Goal: Information Seeking & Learning: Learn about a topic

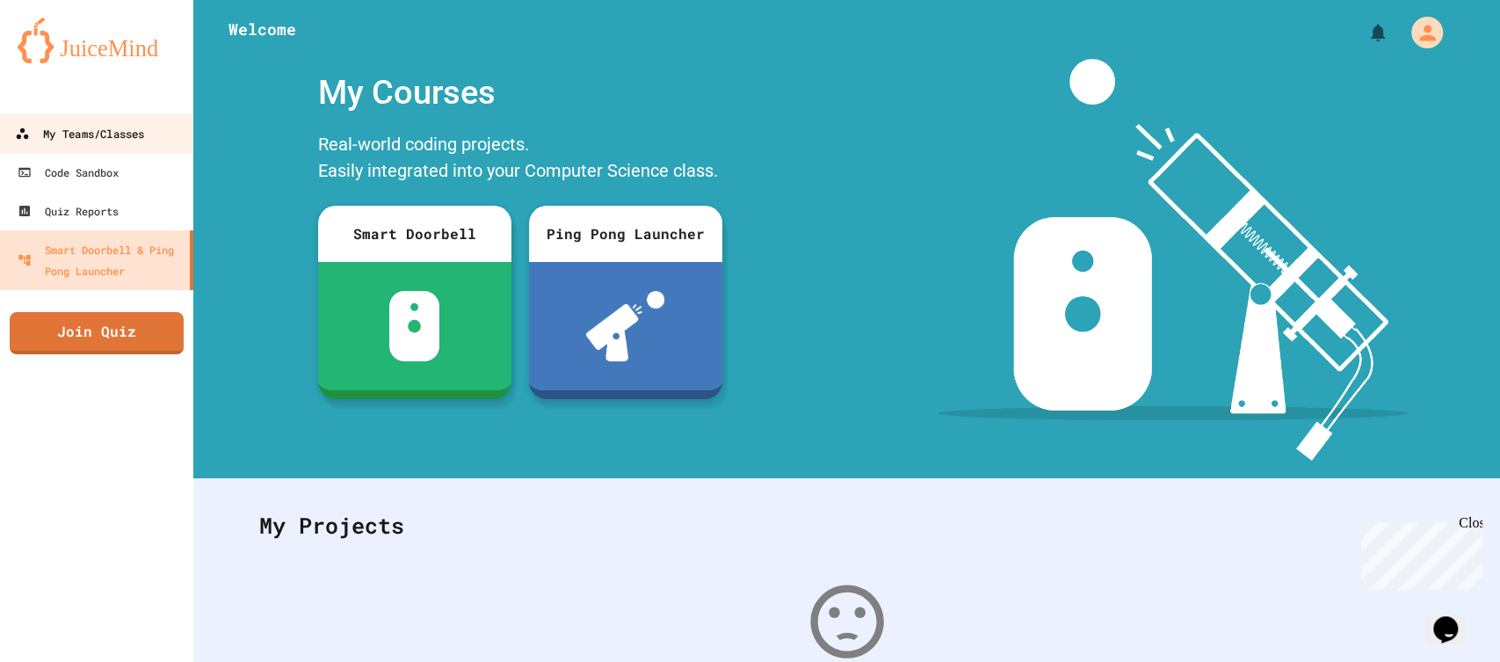
click at [114, 132] on div "My Teams/Classes" at bounding box center [79, 134] width 129 height 22
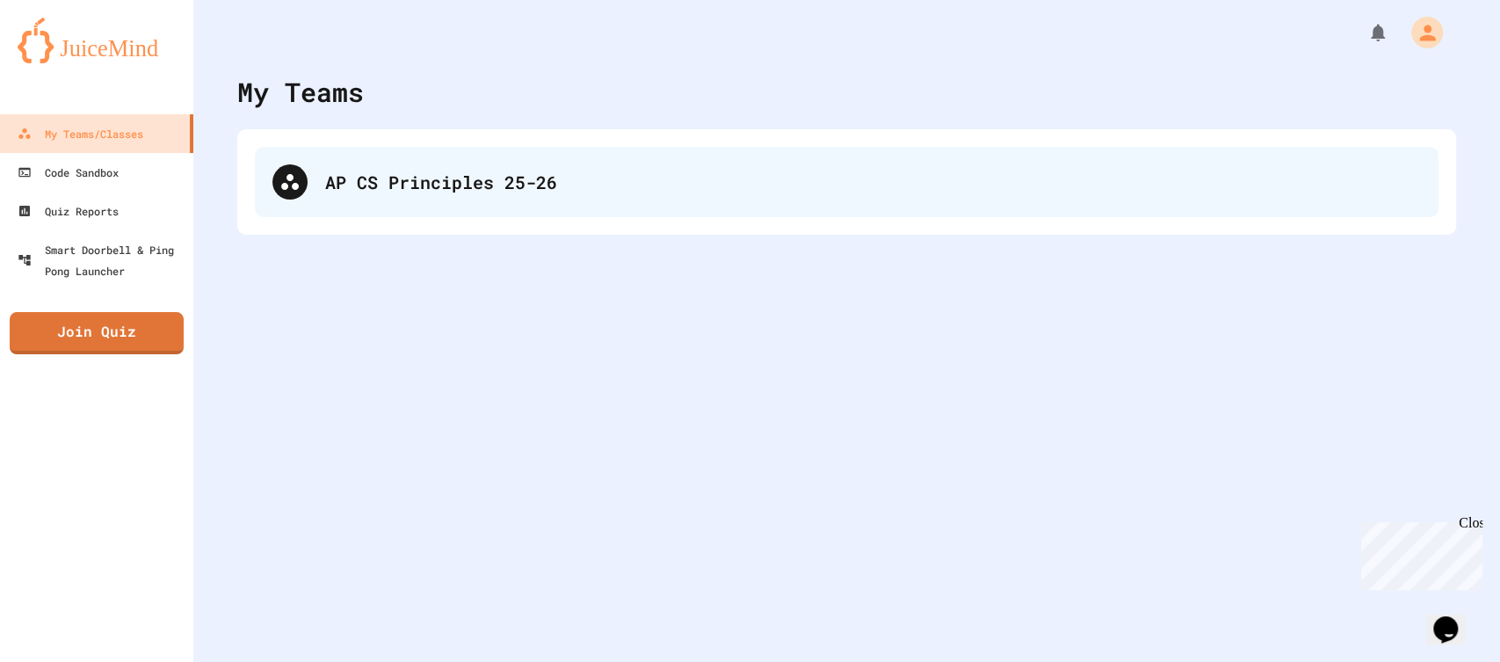
click at [553, 176] on div "AP CS Principles 25-26" at bounding box center [873, 182] width 1096 height 26
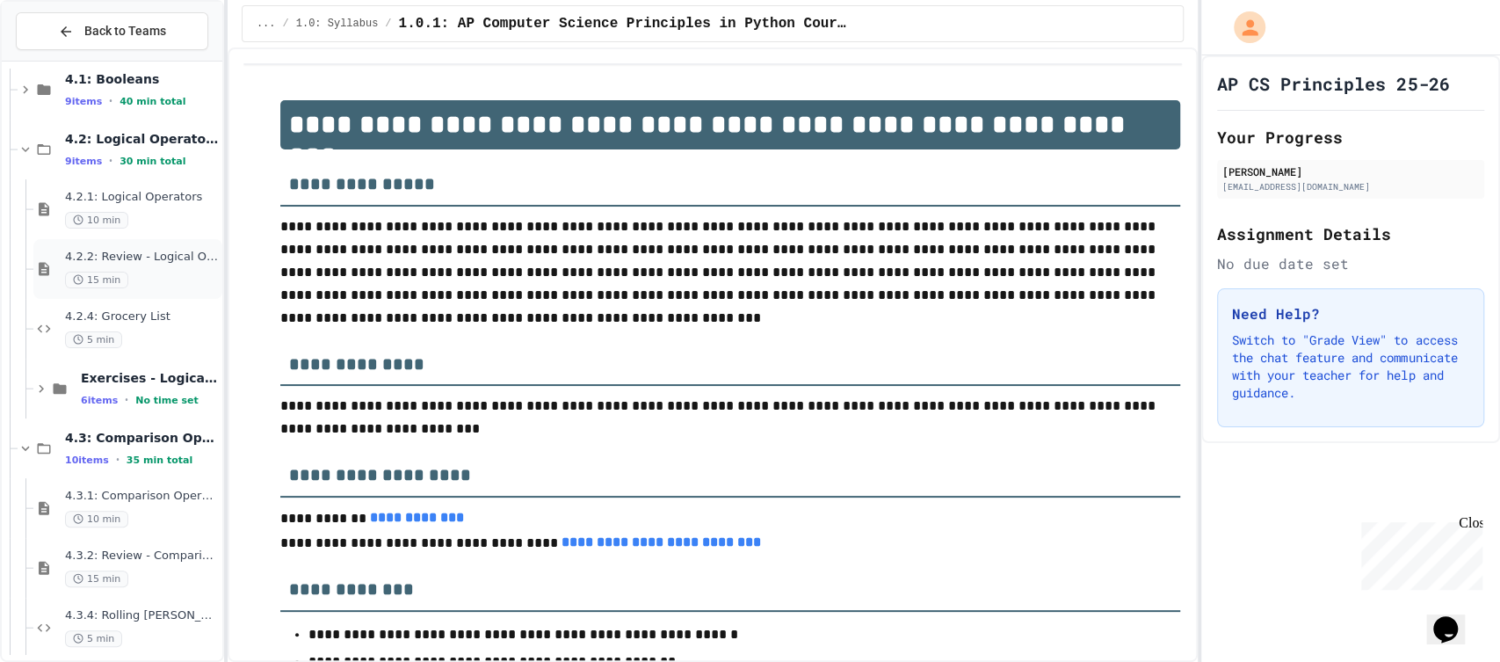
scroll to position [270, 0]
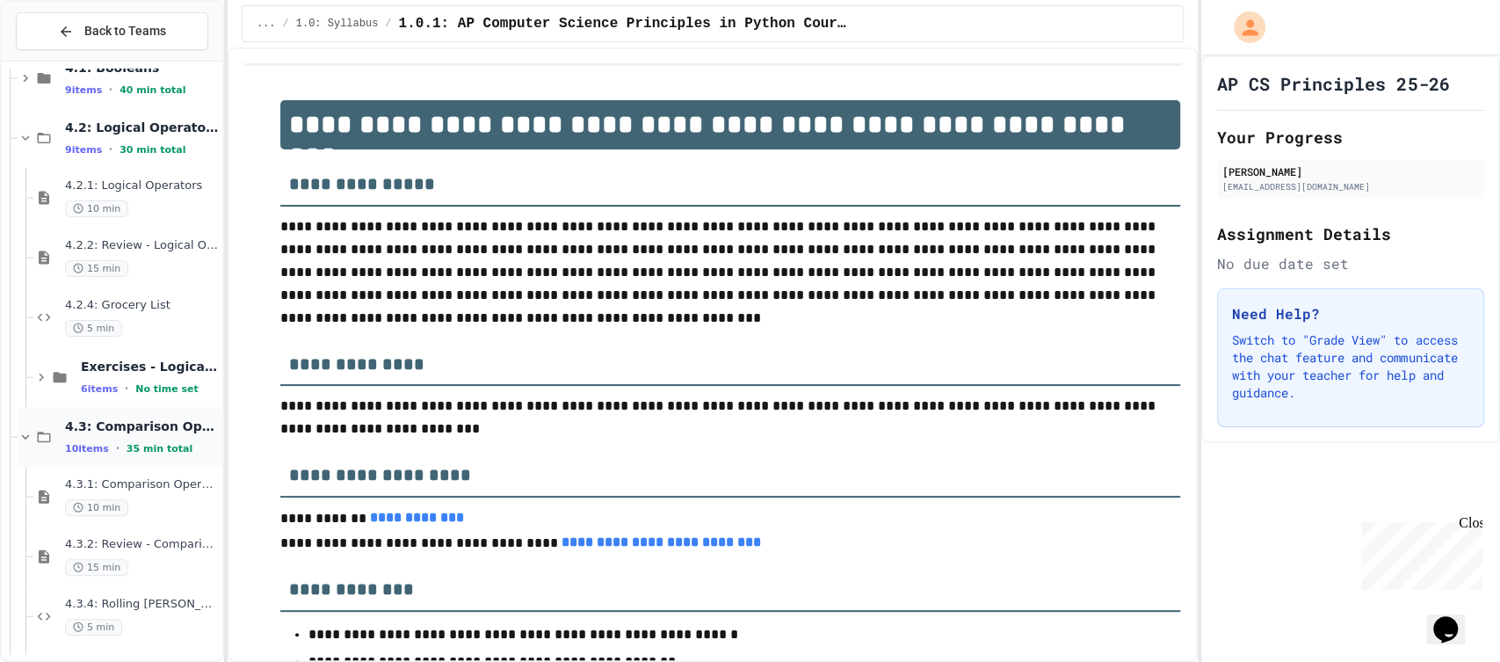
click at [37, 420] on div "4.3: Comparison Operators 10 items • 35 min total" at bounding box center [120, 437] width 205 height 60
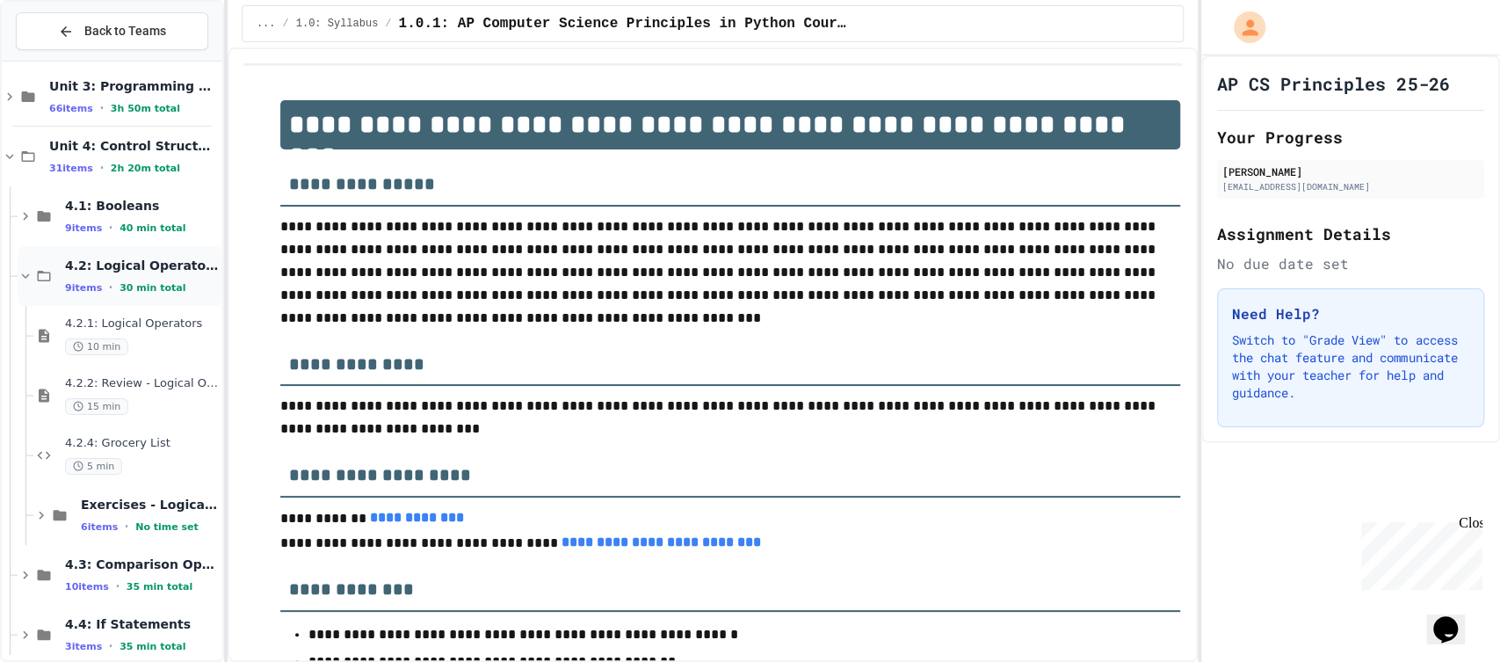
click at [37, 280] on icon at bounding box center [43, 276] width 21 height 16
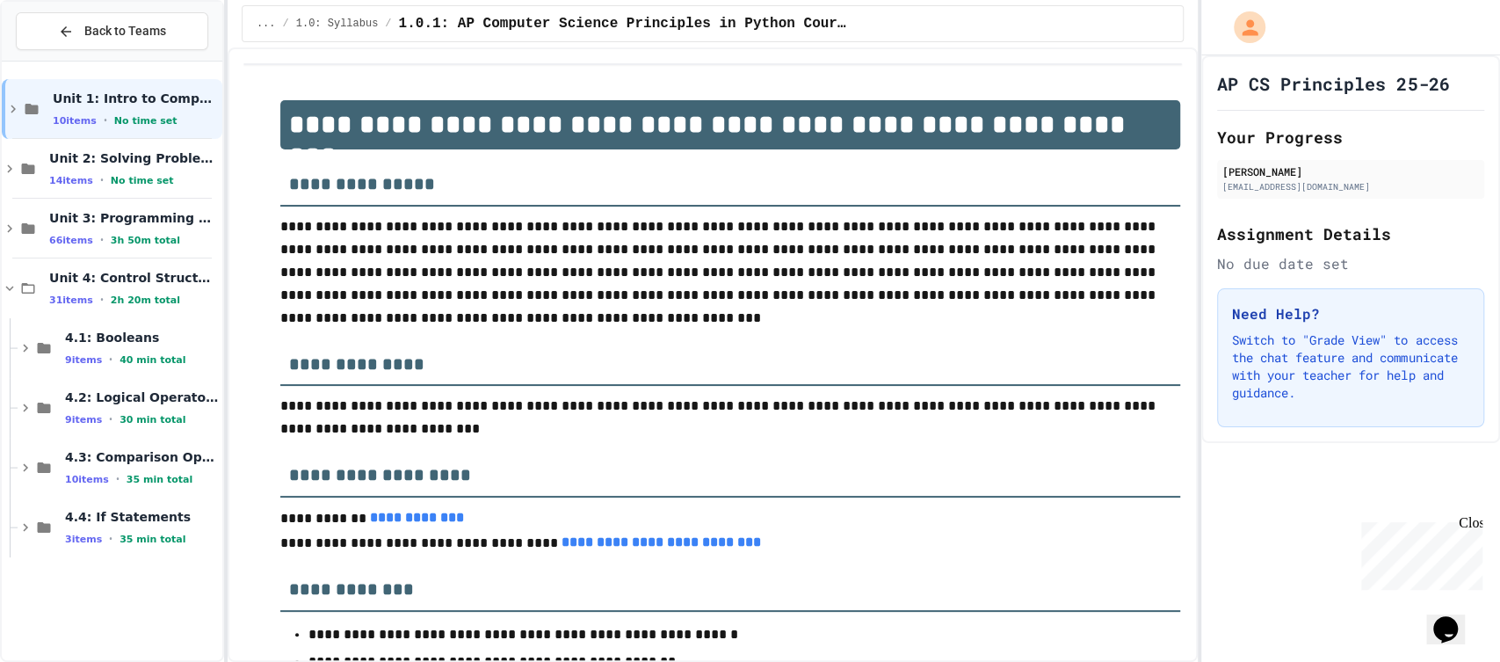
scroll to position [0, 0]
drag, startPoint x: 38, startPoint y: 499, endPoint x: 33, endPoint y: 458, distance: 41.5
click at [33, 458] on div "Unit 1: Intro to Computer Science 10 items • No time set Unit 2: Solving Proble…" at bounding box center [112, 318] width 221 height 499
click at [26, 460] on icon at bounding box center [26, 468] width 16 height 16
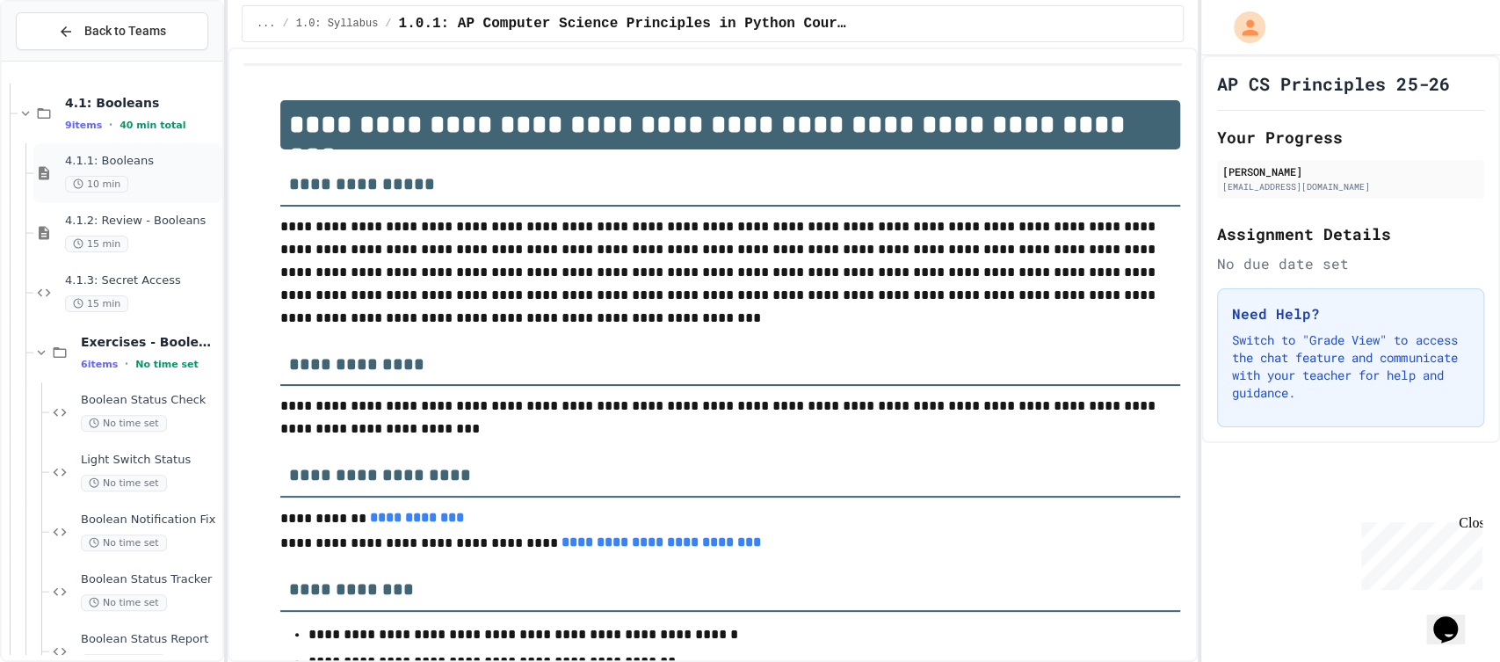
scroll to position [232, 0]
click at [56, 114] on div "4.1: Booleans 9 items • 40 min total" at bounding box center [120, 116] width 205 height 60
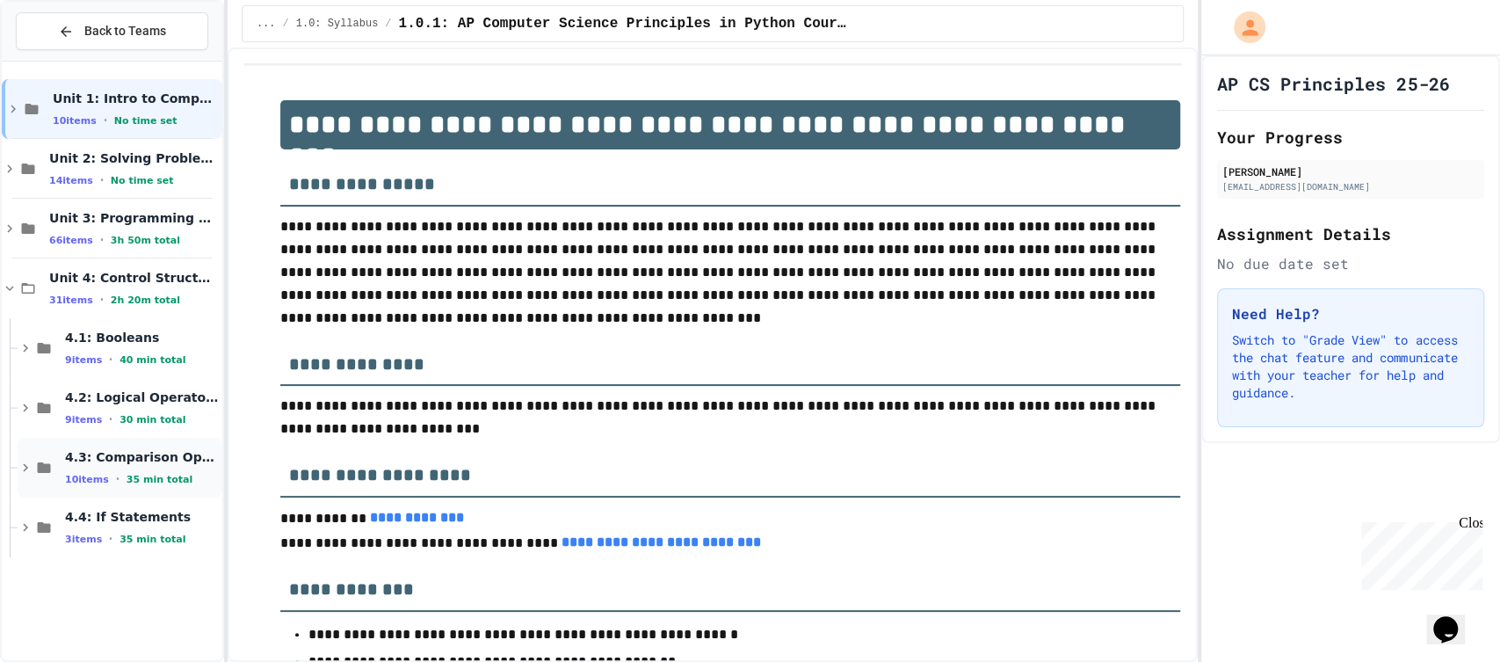
click at [36, 468] on icon at bounding box center [43, 468] width 21 height 16
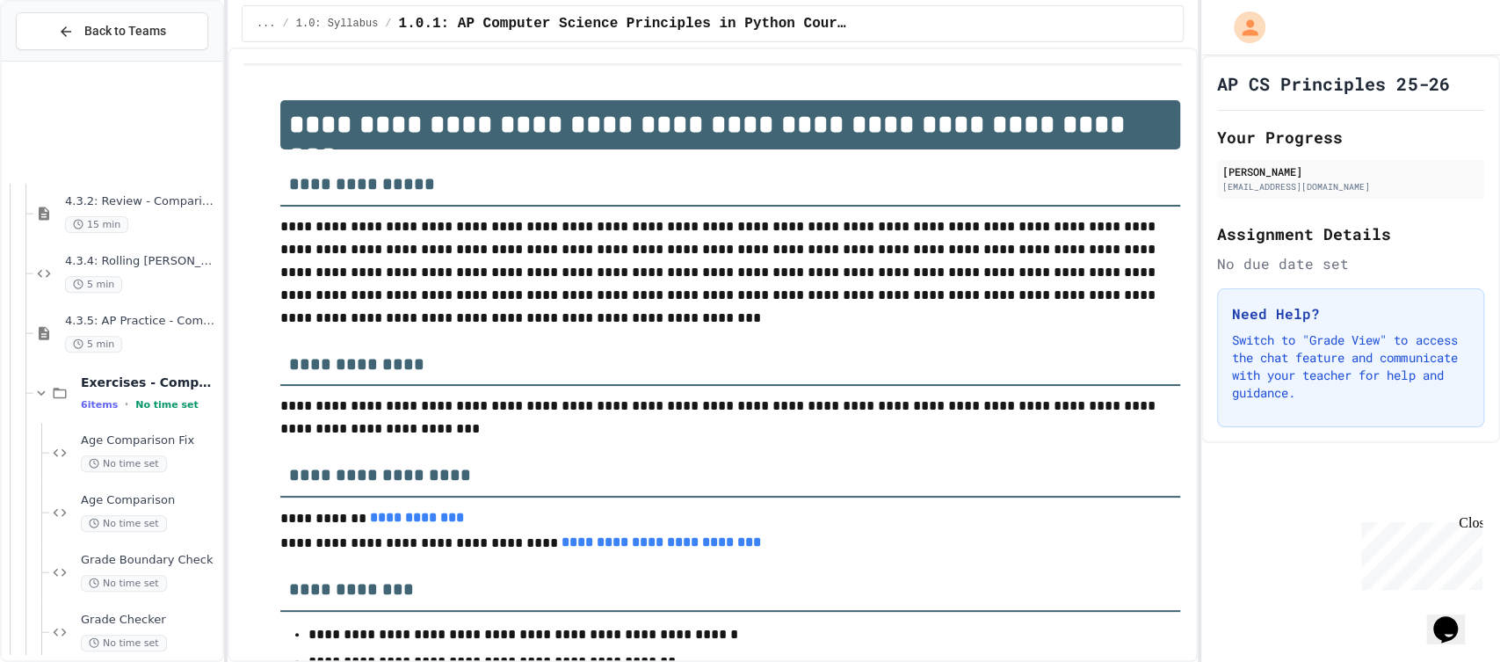
scroll to position [571, 0]
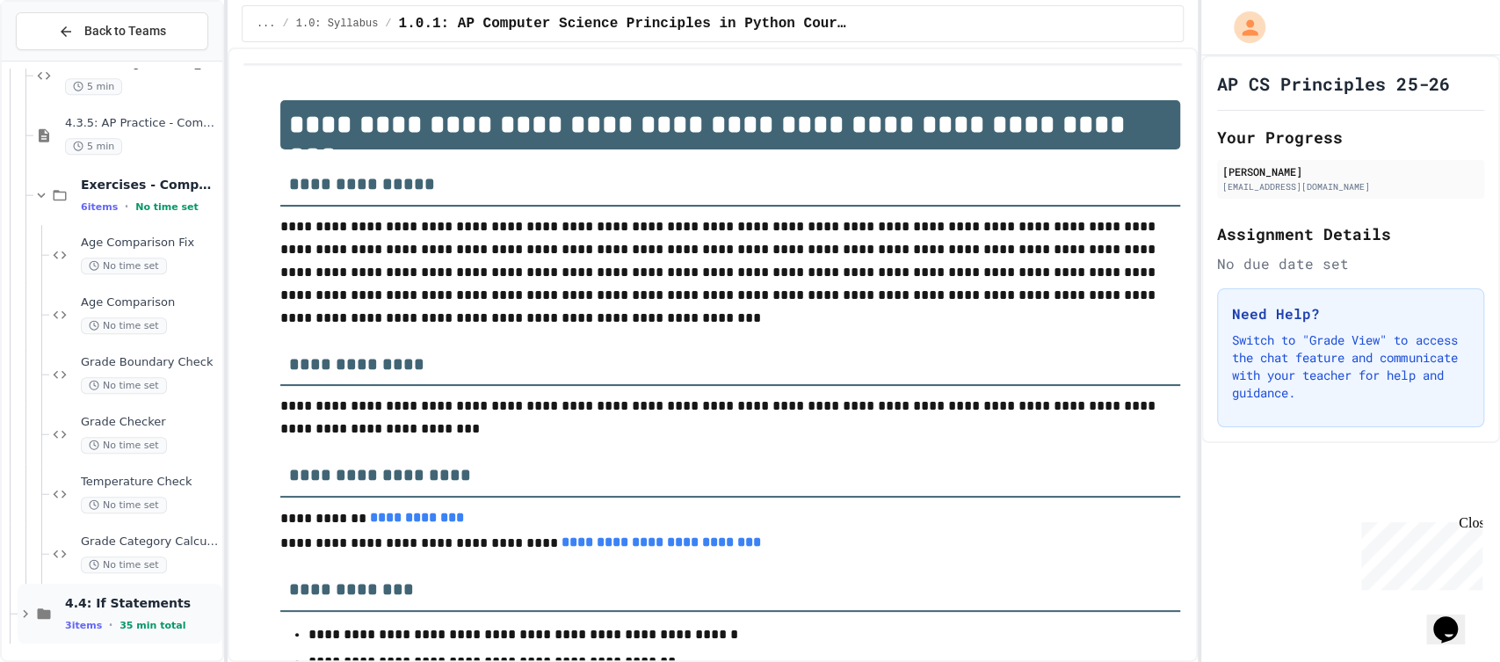
click at [29, 599] on div "4.4: If Statements 3 items • 35 min total" at bounding box center [120, 613] width 205 height 60
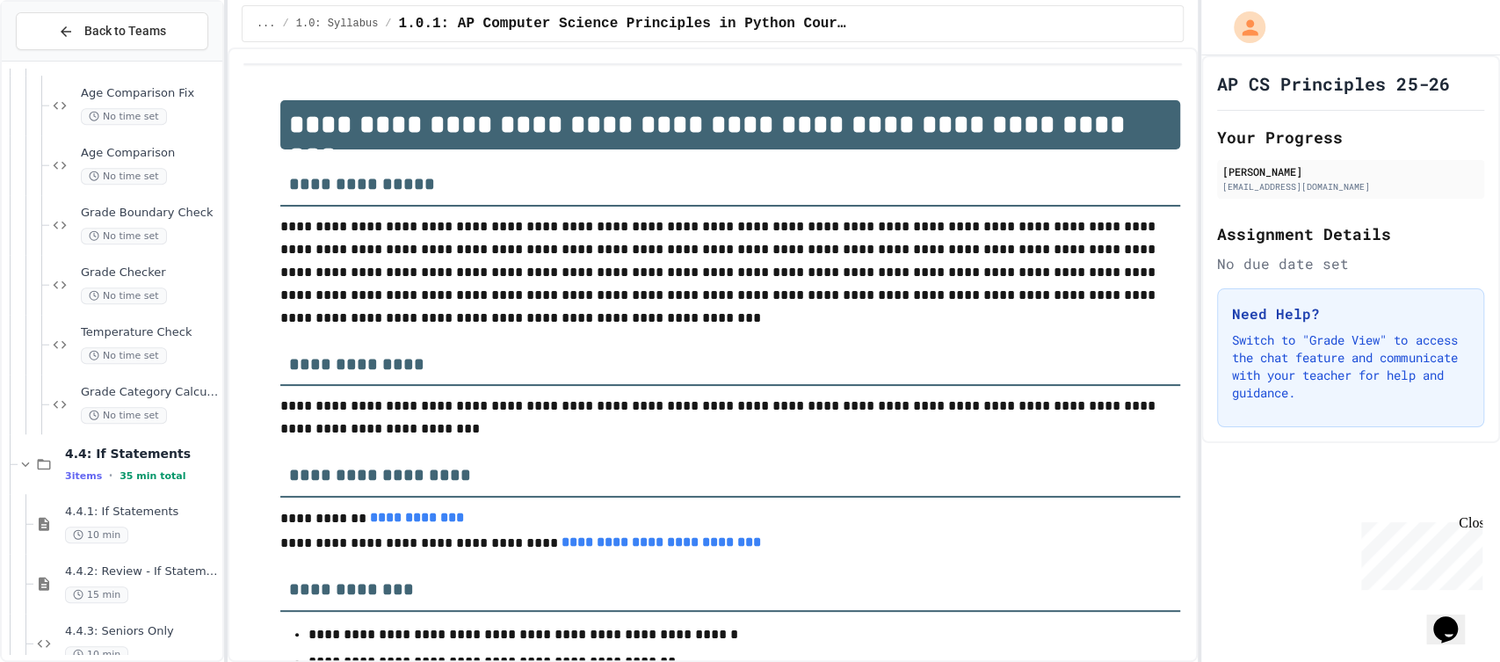
scroll to position [750, 0]
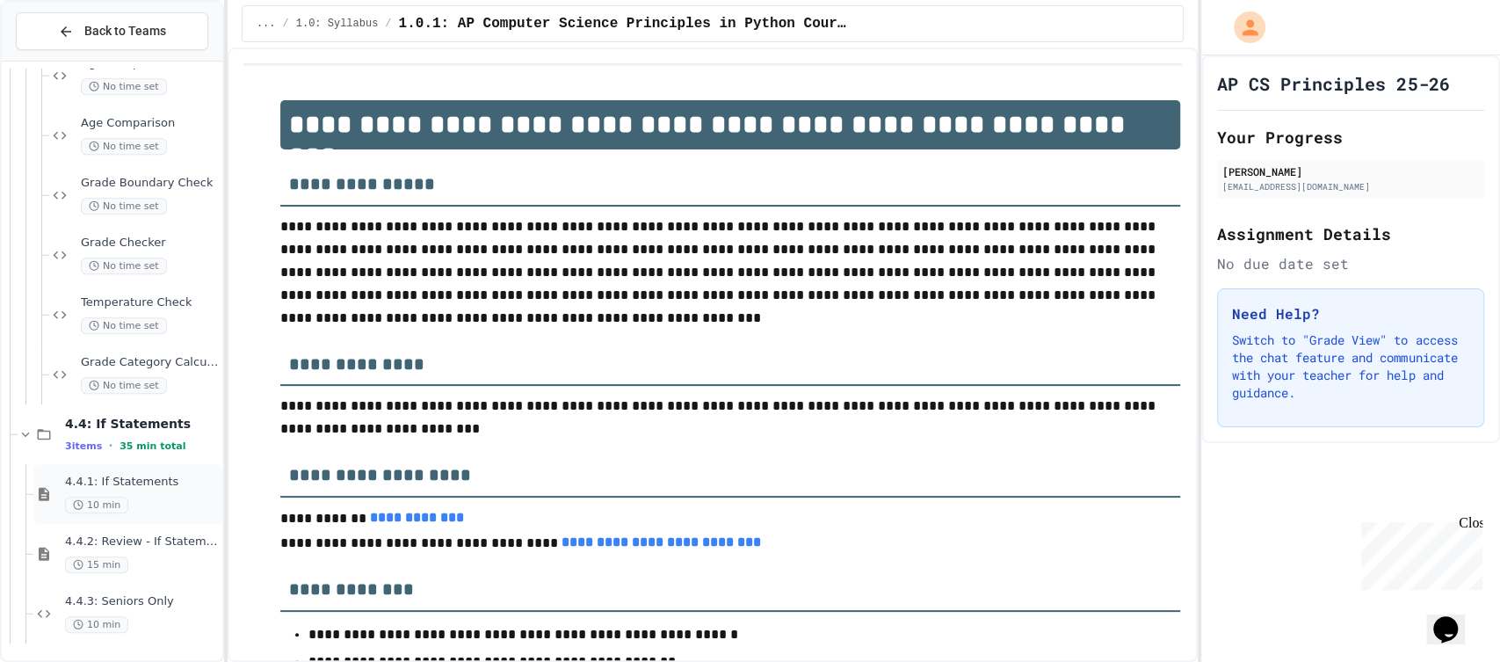
click at [112, 481] on span "4.4.1: If Statements" at bounding box center [142, 481] width 154 height 15
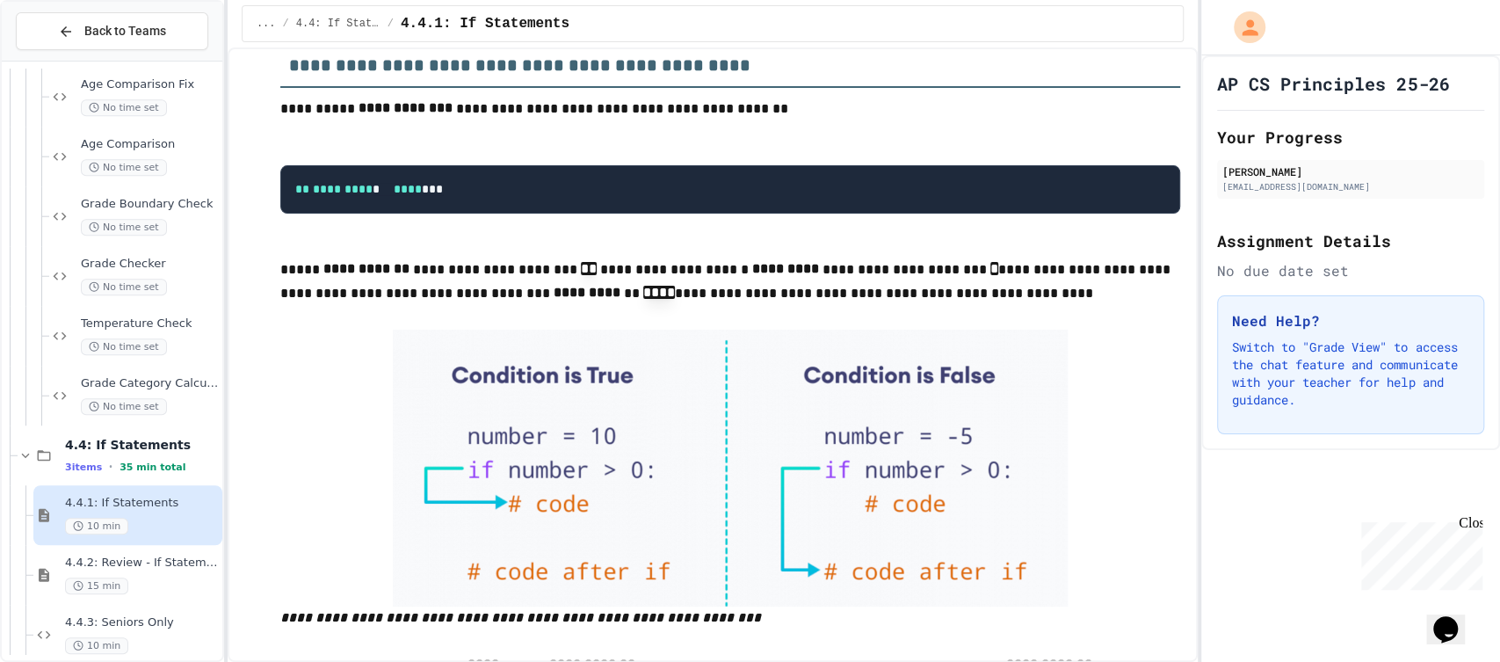
scroll to position [3345, 0]
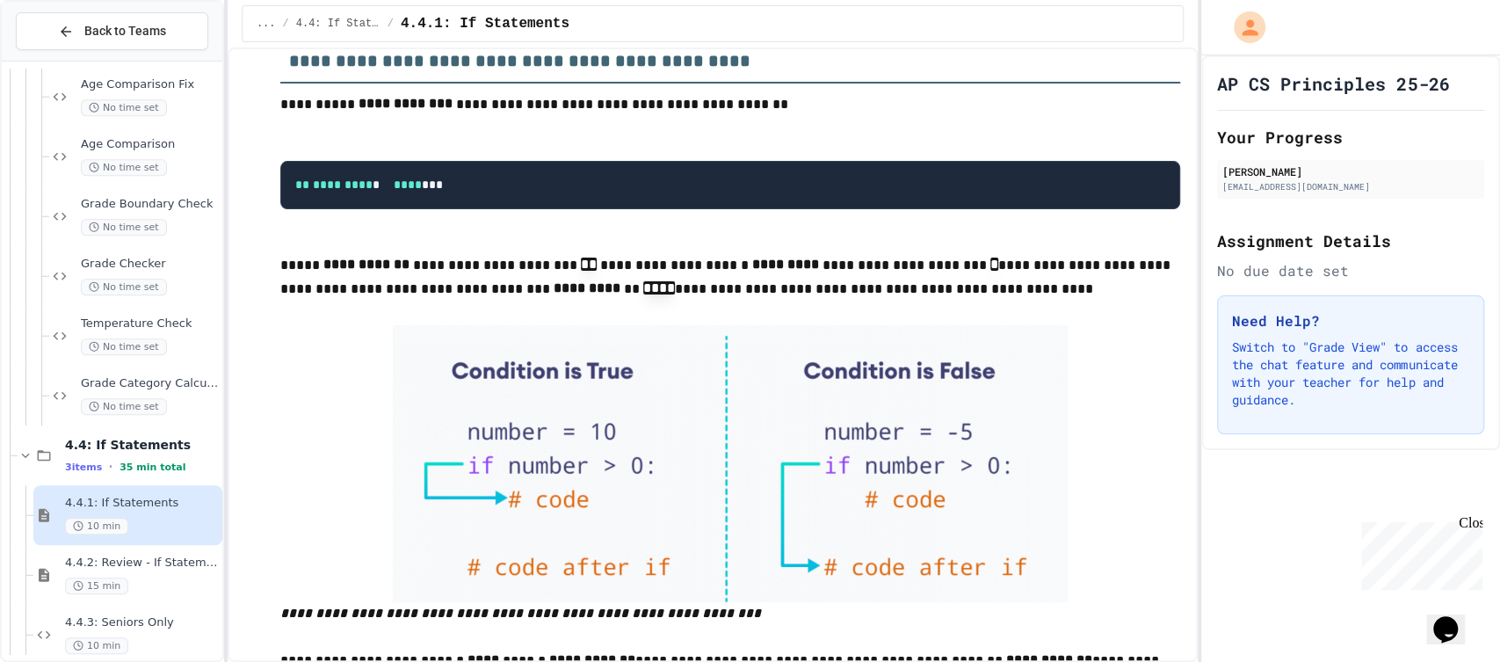
click at [830, 210] on pre "** ********* * **** ***" at bounding box center [730, 185] width 900 height 49
drag, startPoint x: 830, startPoint y: 257, endPoint x: 829, endPoint y: 273, distance: 16.7
drag, startPoint x: 823, startPoint y: 290, endPoint x: 843, endPoint y: 292, distance: 19.4
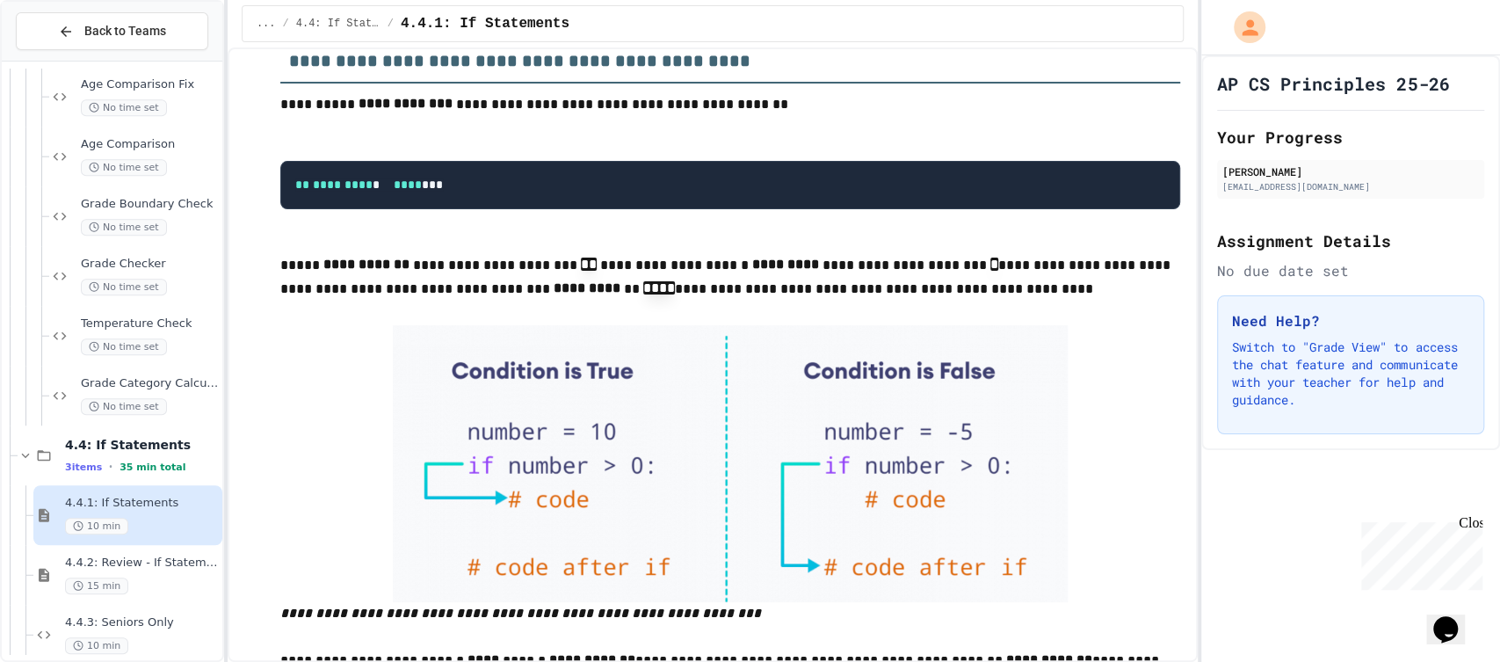
click at [843, 253] on p at bounding box center [730, 241] width 900 height 23
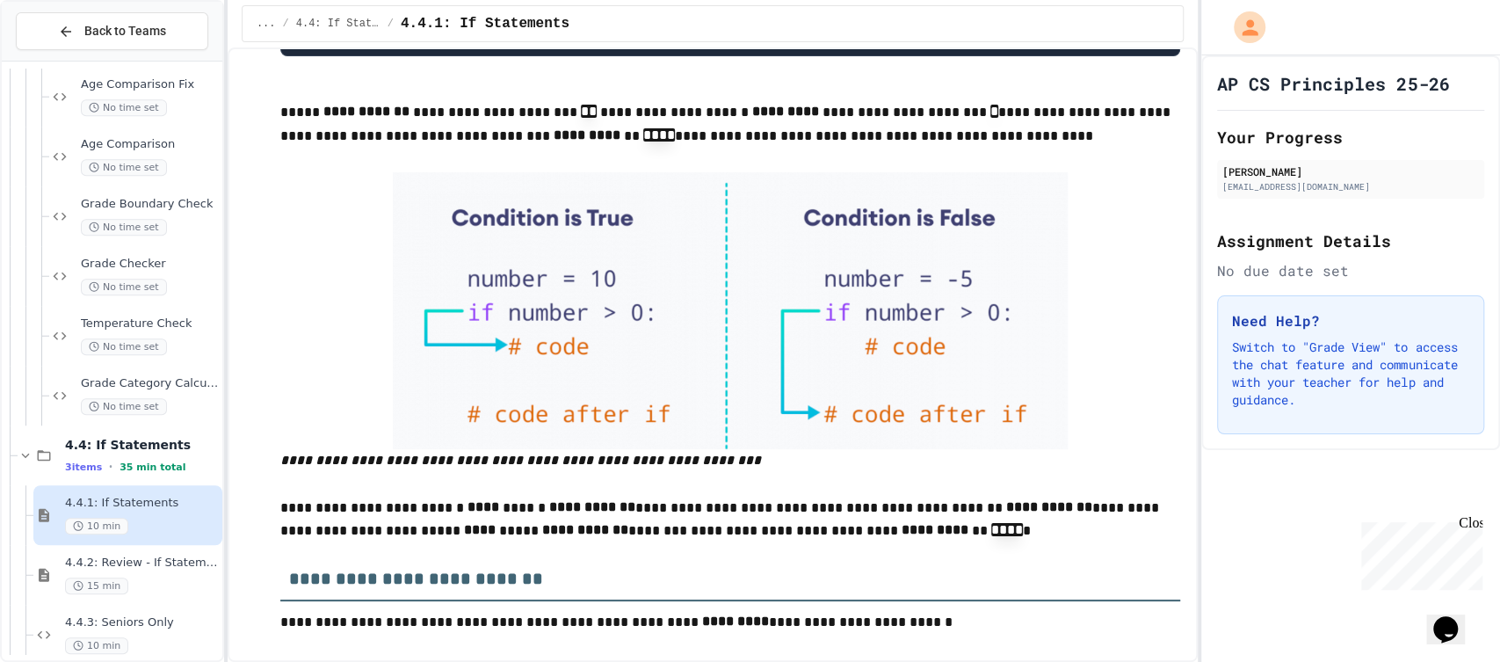
scroll to position [3499, 0]
